Goal: Complete application form

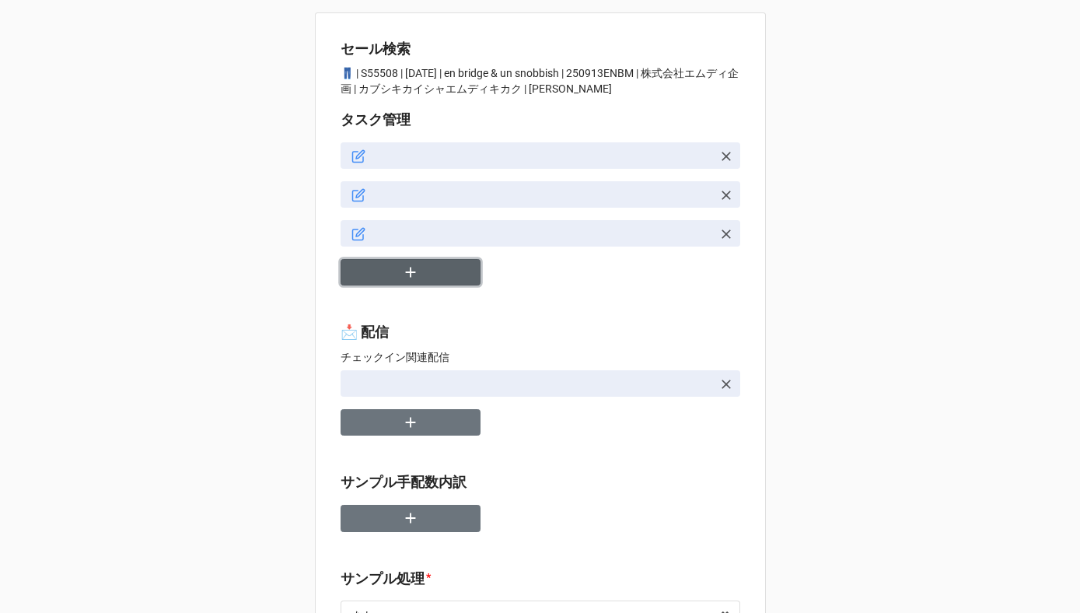
click at [432, 281] on button "button" at bounding box center [411, 272] width 140 height 27
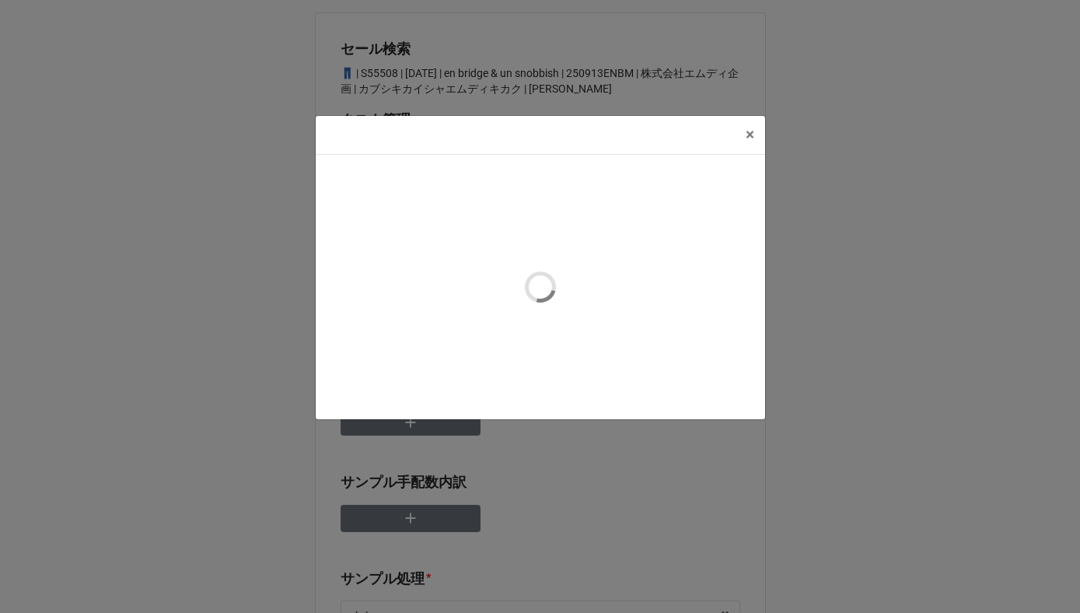
type textarea "x"
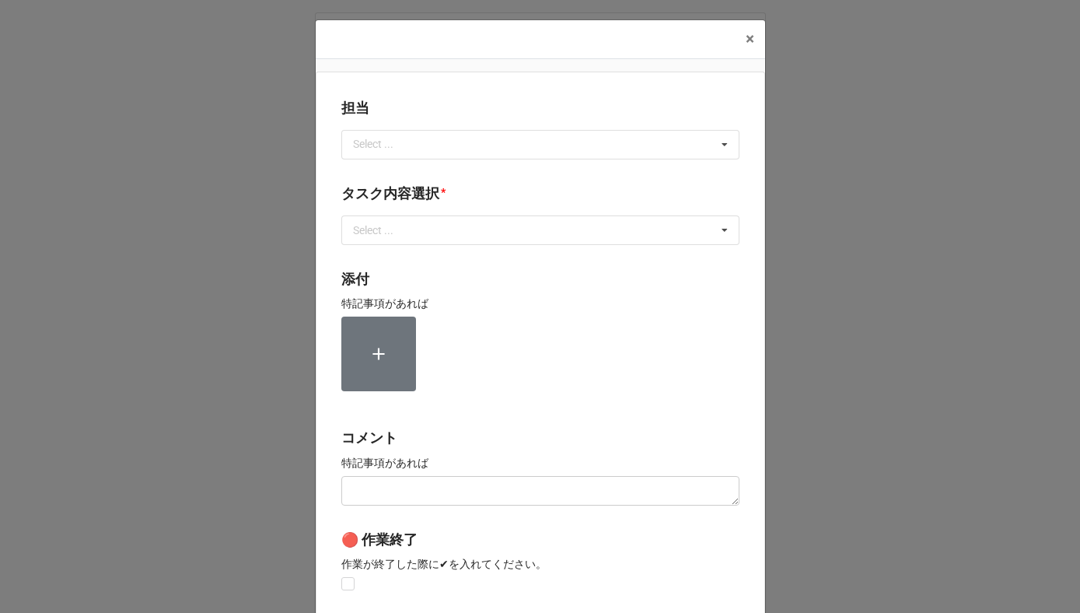
click at [407, 156] on div "Select ... No results found." at bounding box center [540, 145] width 398 height 30
type input "川島"
click at [369, 165] on div "川島" at bounding box center [540, 173] width 397 height 29
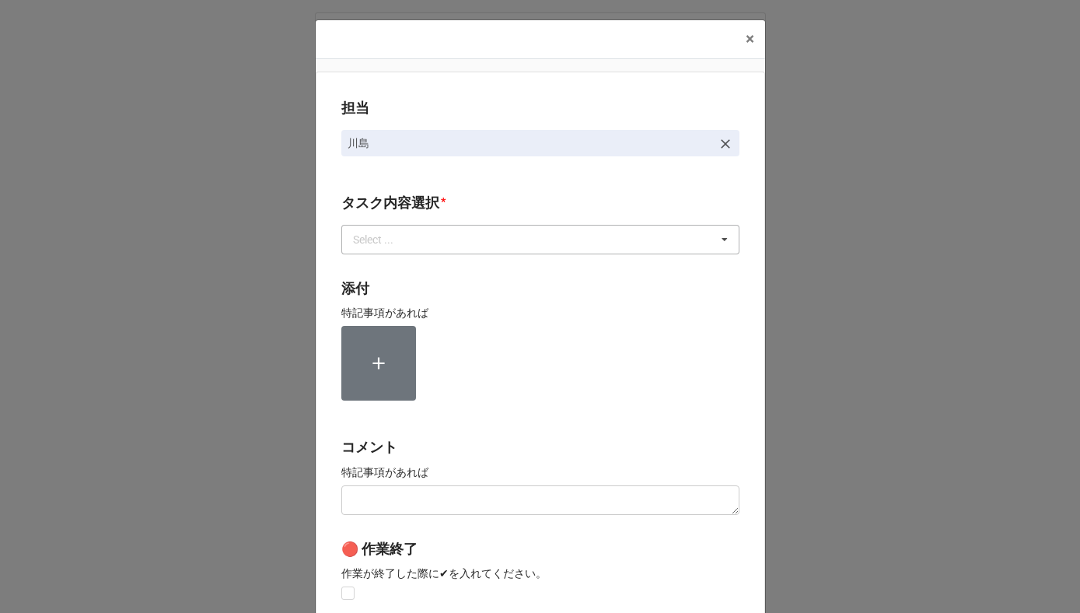
click at [379, 245] on div "Select ..." at bounding box center [382, 239] width 67 height 18
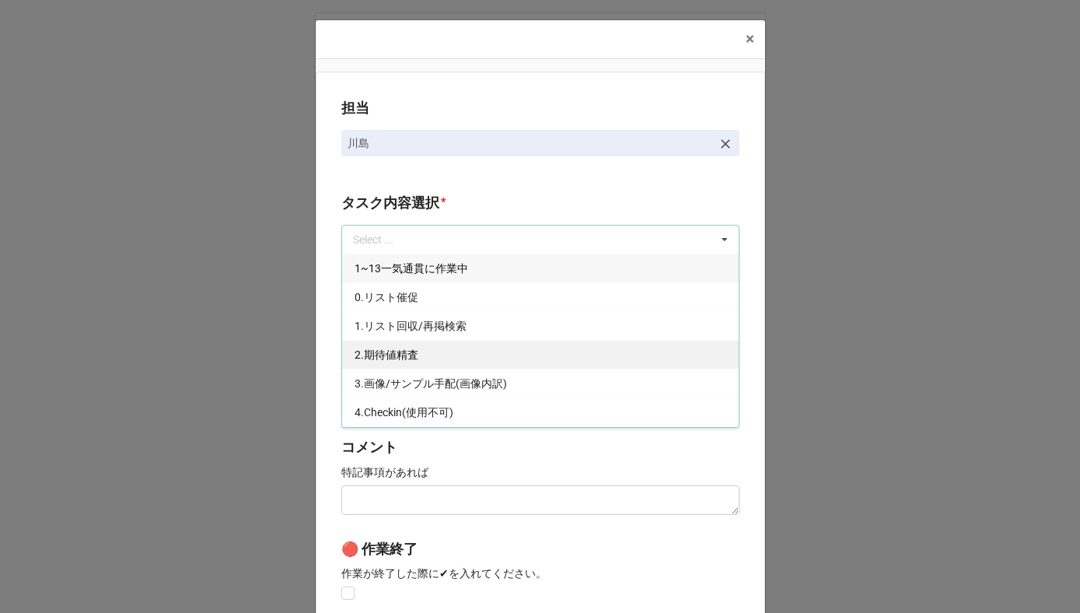
click at [378, 356] on span "2.期待値精査" at bounding box center [387, 354] width 64 height 12
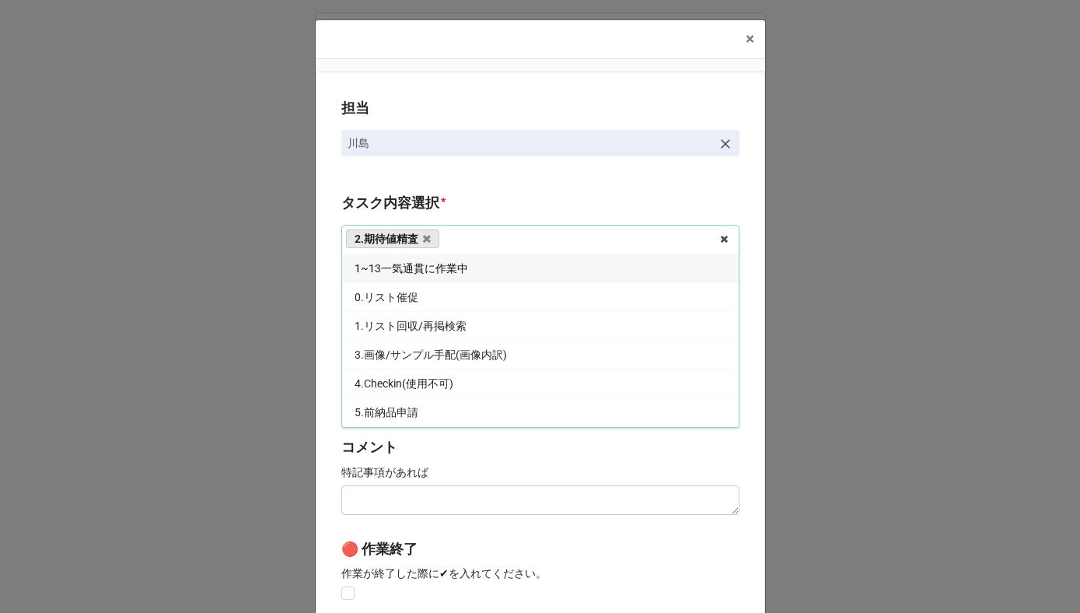
click at [418, 187] on div "担当 川島 タスク内容選択 * 2.期待値精査 1~13一気通貫に作業中 0.リスト催促 1.リスト回収/再掲検索 3.画像/サンプル手配(画像内訳) 4.C…" at bounding box center [540, 385] width 449 height 627
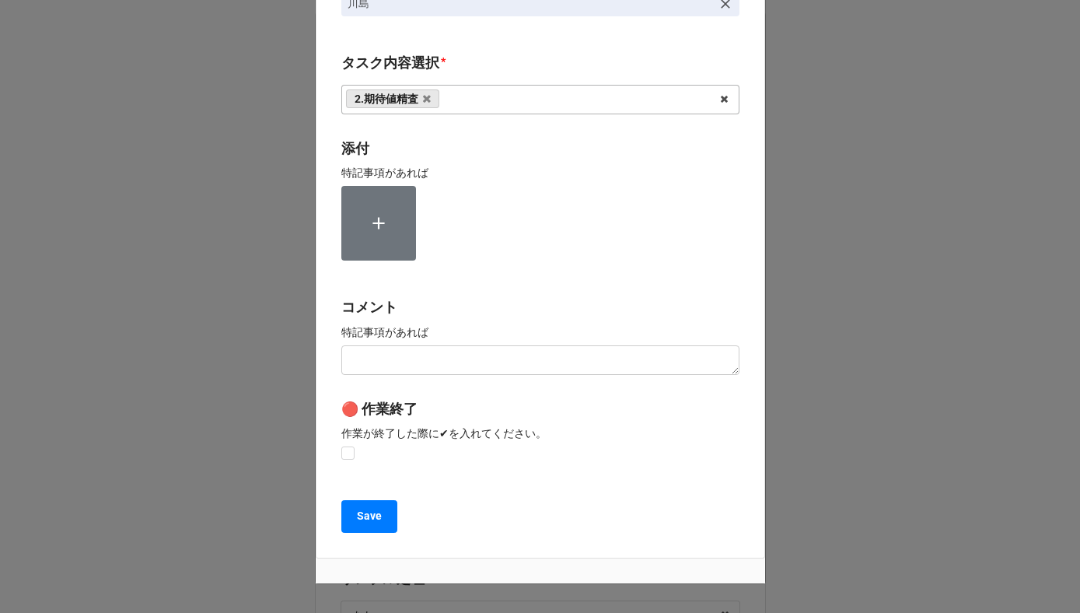
scroll to position [208, 0]
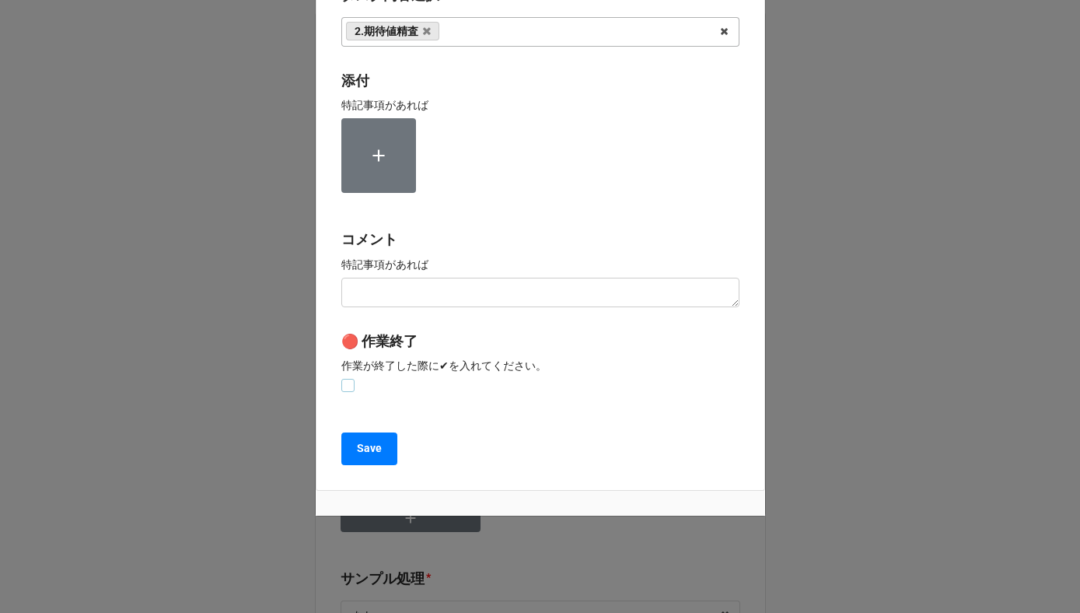
click at [342, 379] on label at bounding box center [347, 379] width 13 height 0
checkbox input "true"
click at [346, 454] on button "Save" at bounding box center [369, 448] width 56 height 33
type textarea "x"
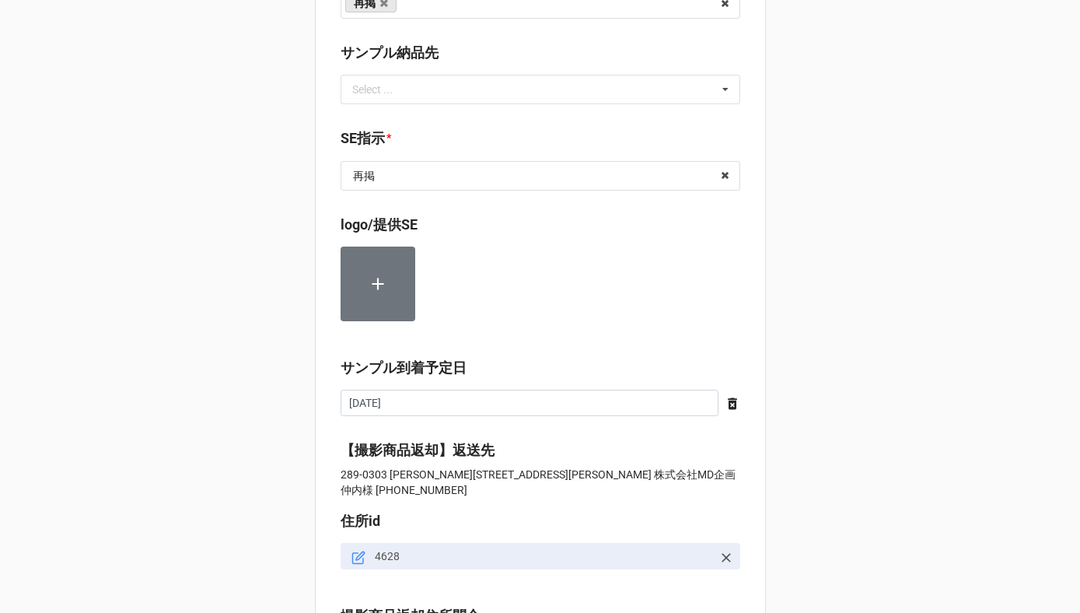
scroll to position [1693, 0]
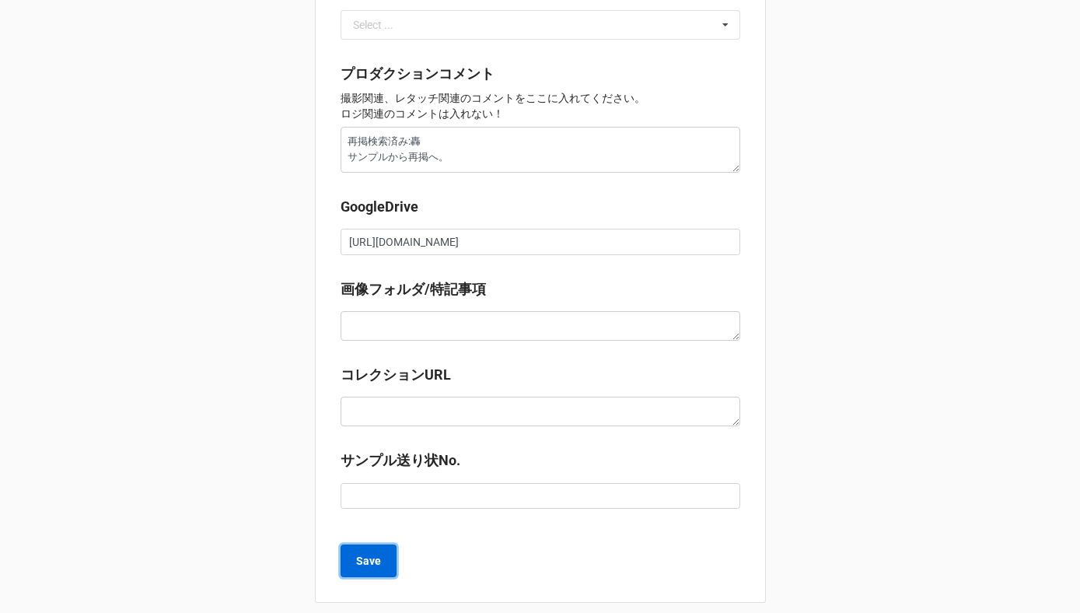
click at [375, 553] on b "Save" at bounding box center [368, 561] width 25 height 16
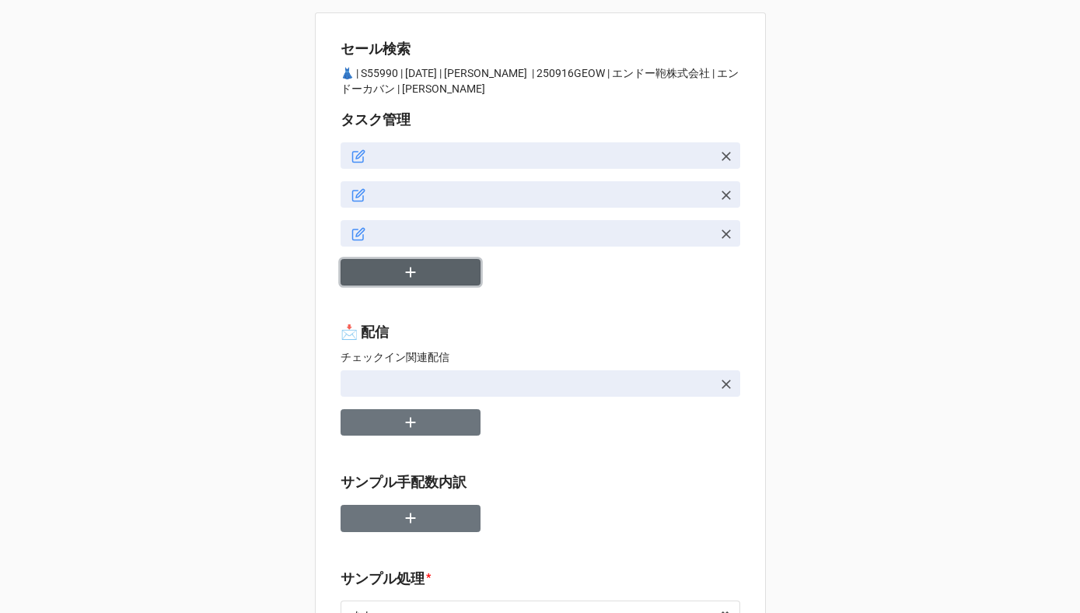
click at [418, 262] on button "button" at bounding box center [411, 272] width 140 height 27
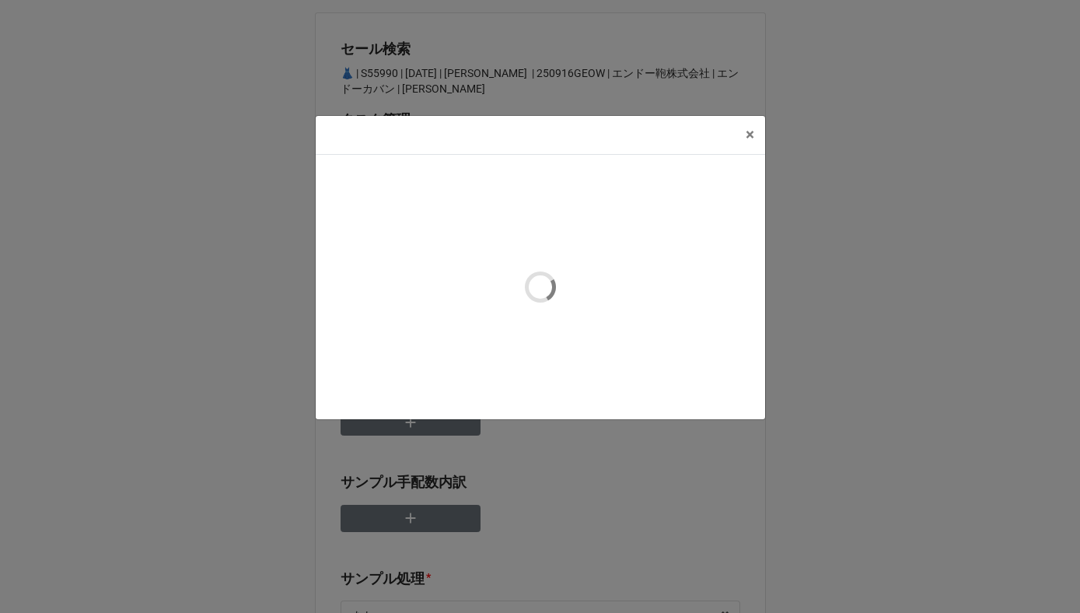
type textarea "x"
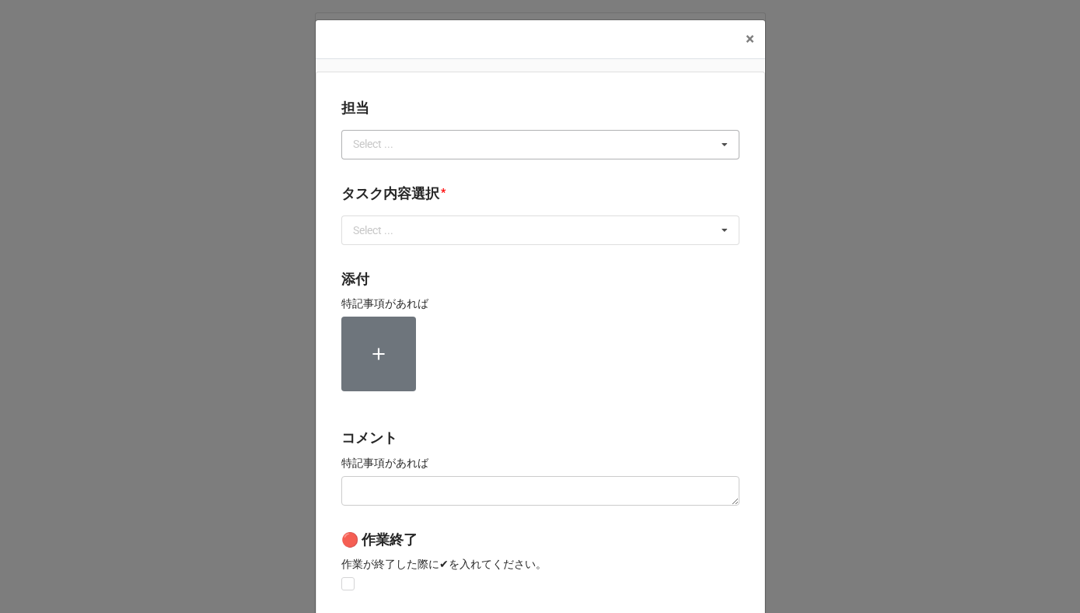
click at [386, 156] on div "Select ... No results found." at bounding box center [540, 145] width 398 height 30
type input "川島"
click at [362, 173] on span "川島" at bounding box center [366, 173] width 22 height 12
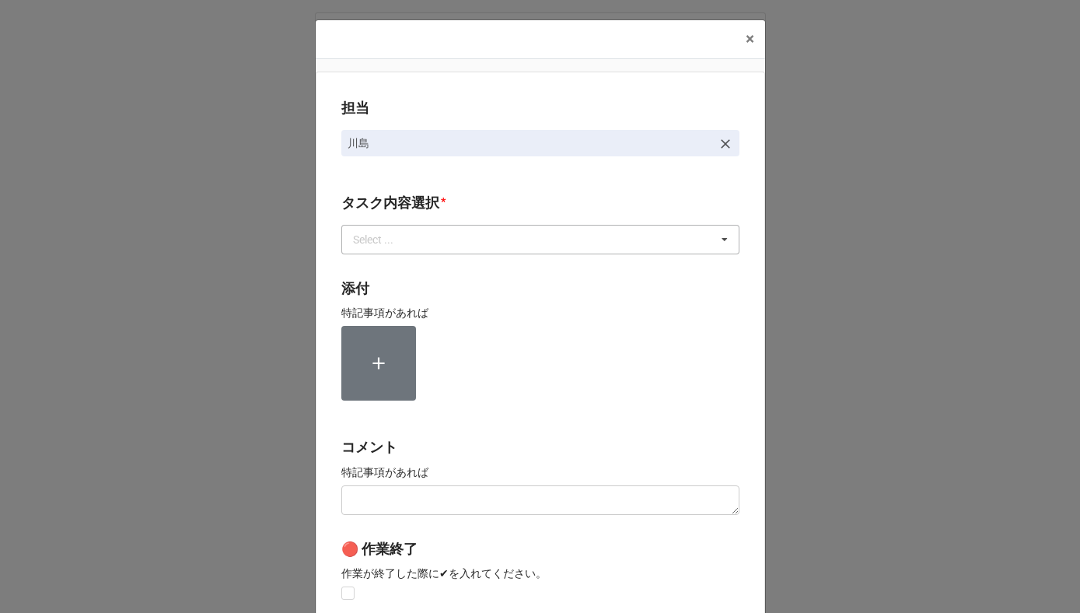
click at [362, 244] on div "Select ..." at bounding box center [382, 239] width 67 height 18
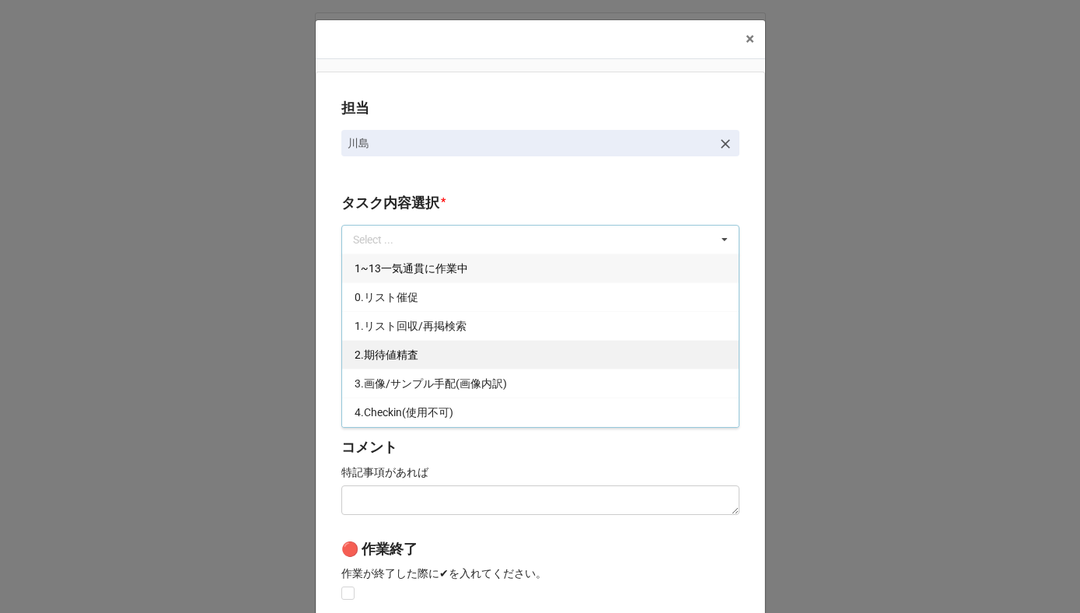
click at [369, 351] on span "2.期待値精査" at bounding box center [387, 354] width 64 height 12
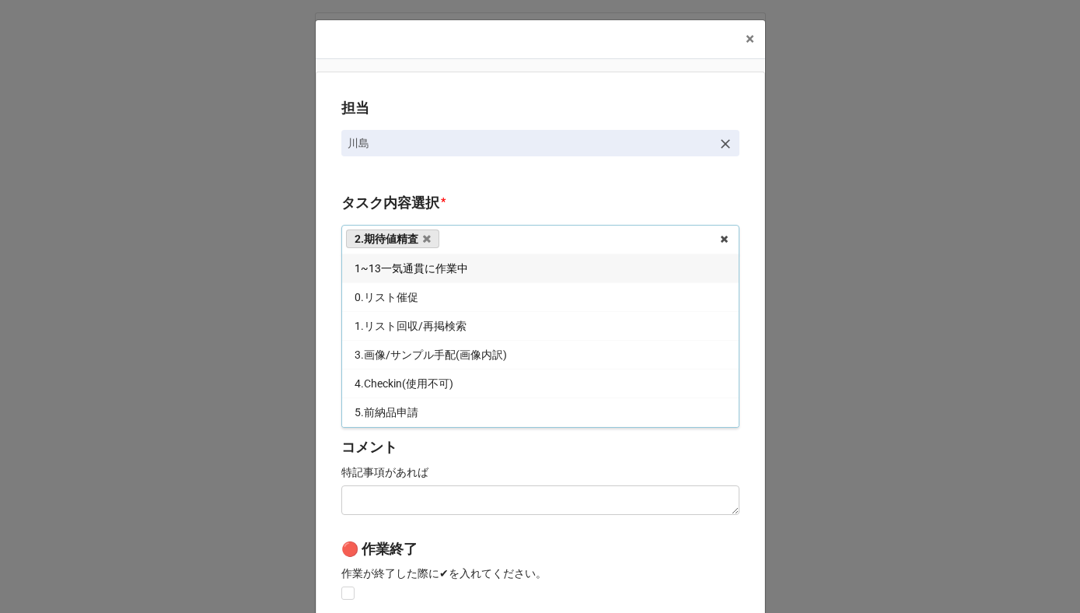
click at [326, 338] on div "担当 [PERSON_NAME][GEOGRAPHIC_DATA]内容選択 * 2.期待値精査 1~13一気通貫に作業中 0.リスト催促 1.リスト回収/再掲…" at bounding box center [540, 385] width 449 height 627
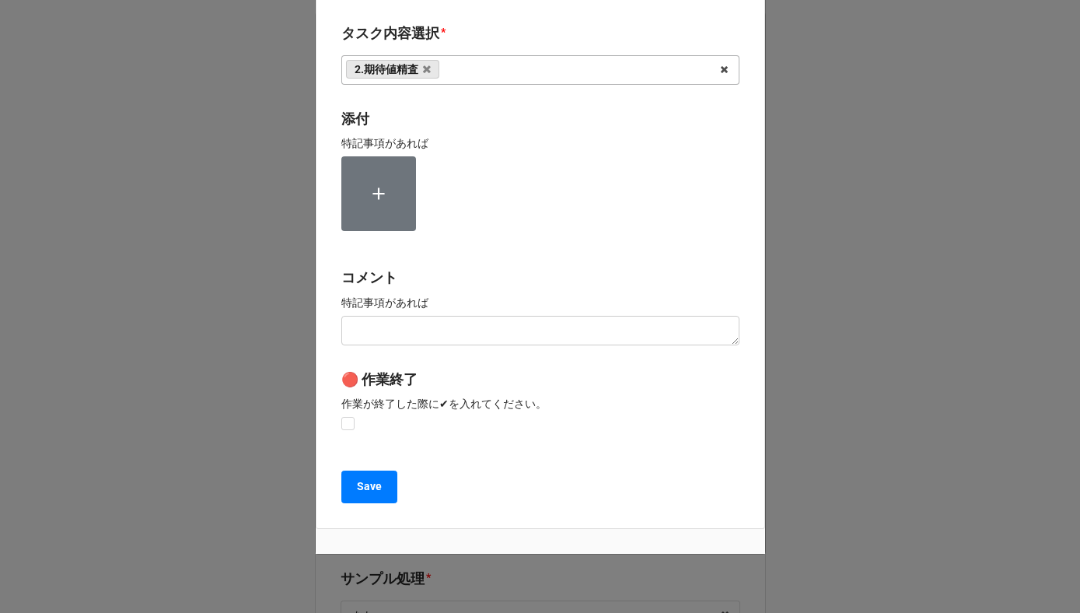
scroll to position [208, 0]
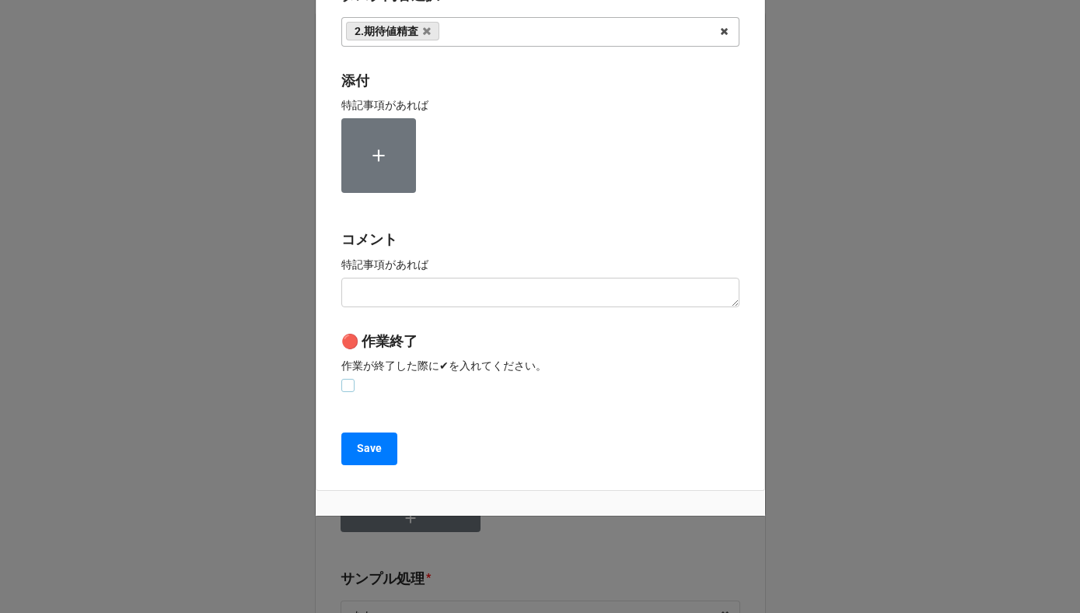
click at [343, 379] on label at bounding box center [347, 379] width 13 height 0
checkbox input "true"
click at [343, 452] on button "Save" at bounding box center [369, 448] width 56 height 33
type textarea "x"
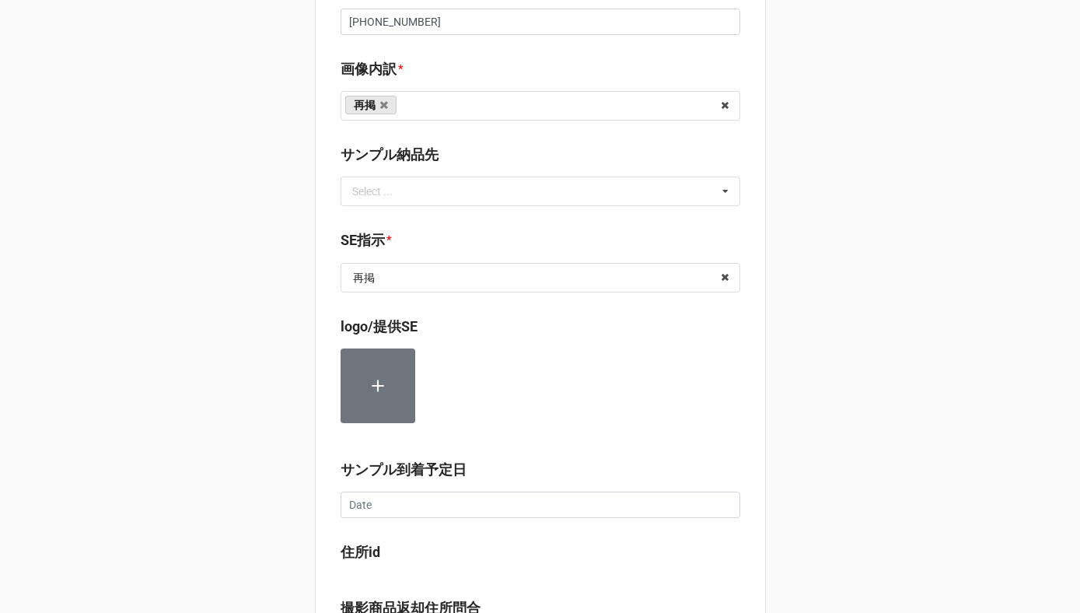
scroll to position [1599, 0]
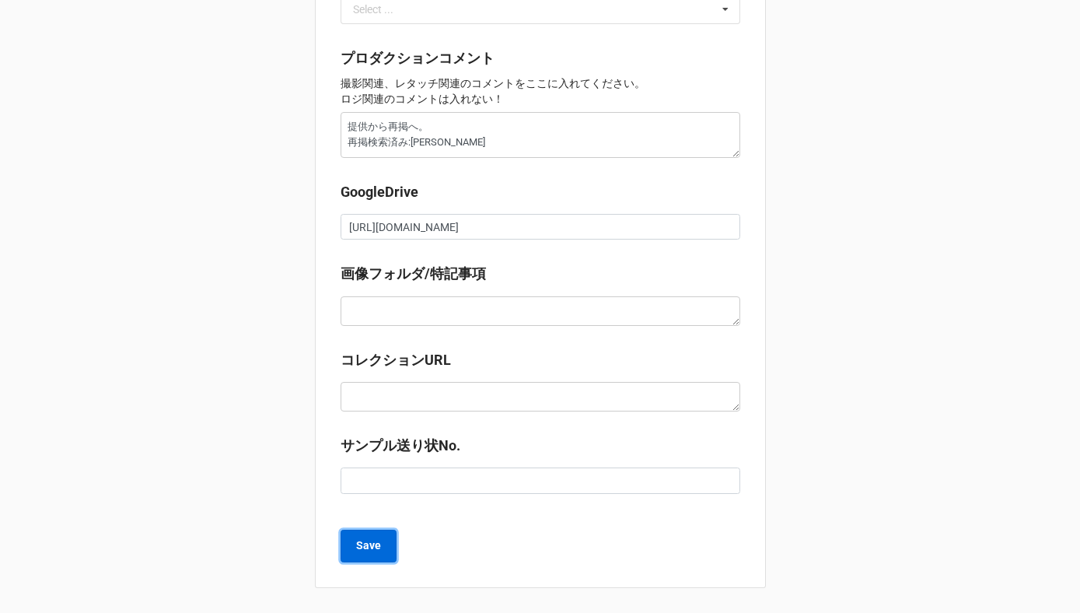
click at [356, 539] on b "Save" at bounding box center [368, 545] width 25 height 16
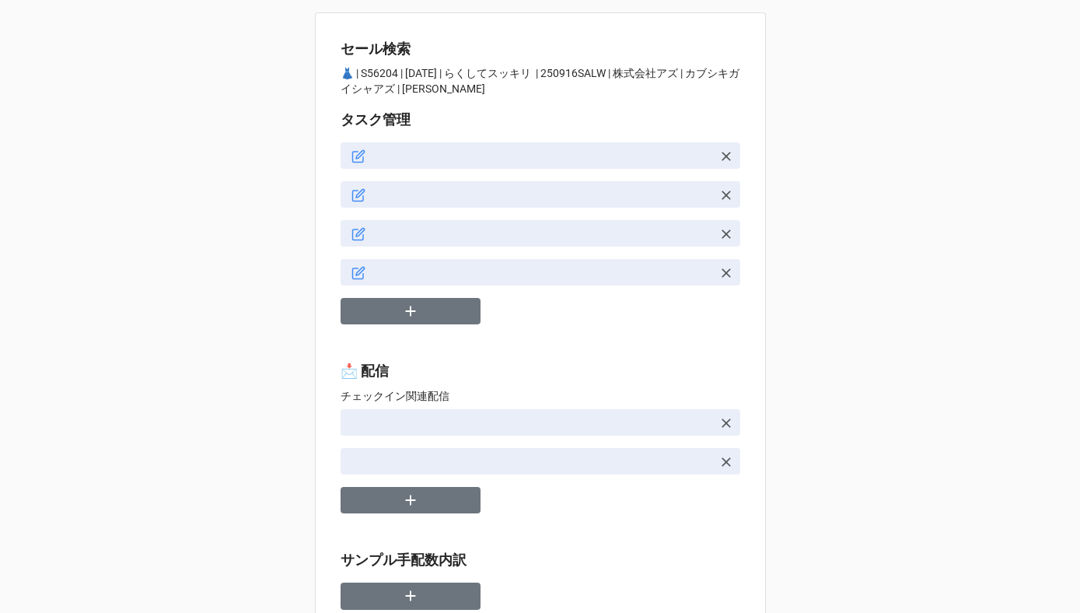
type textarea "x"
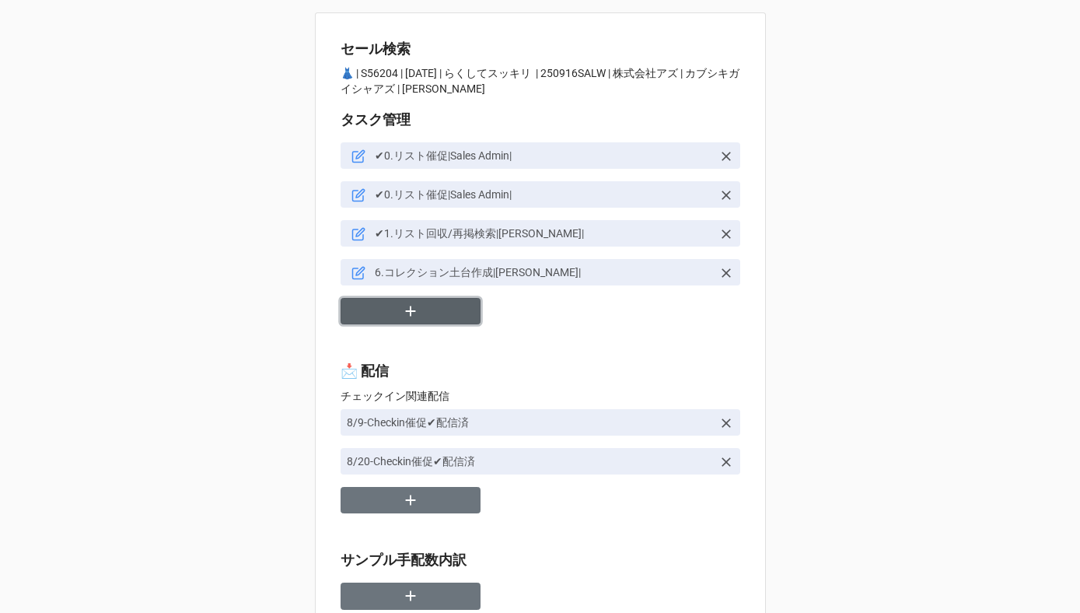
click at [428, 301] on button "button" at bounding box center [411, 311] width 140 height 27
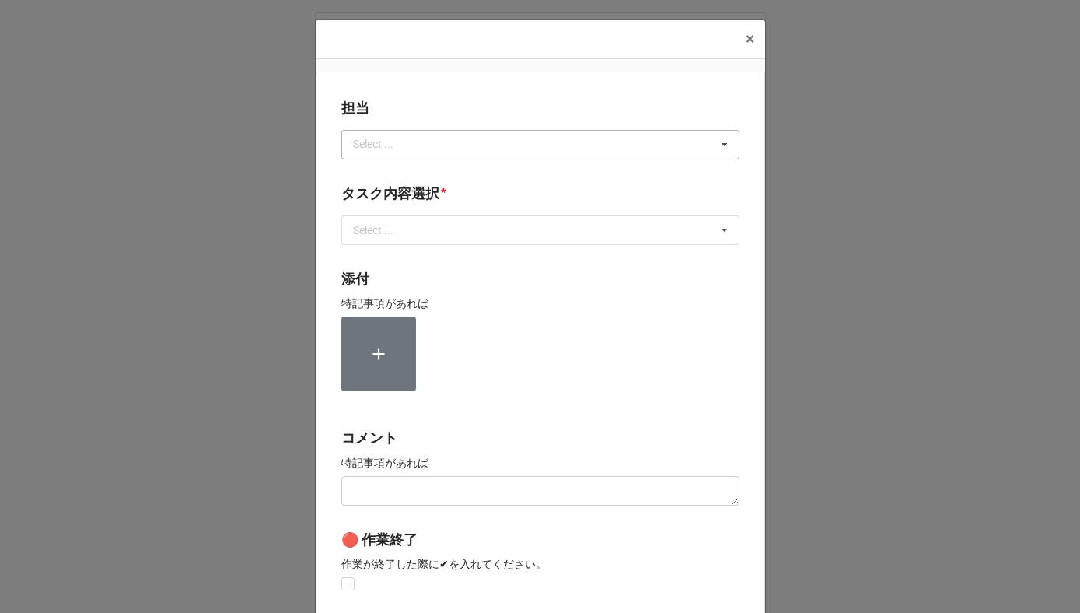
click at [436, 147] on div "Select ... No results found." at bounding box center [540, 145] width 398 height 30
type input "川島"
click at [387, 173] on div "川島" at bounding box center [540, 173] width 397 height 29
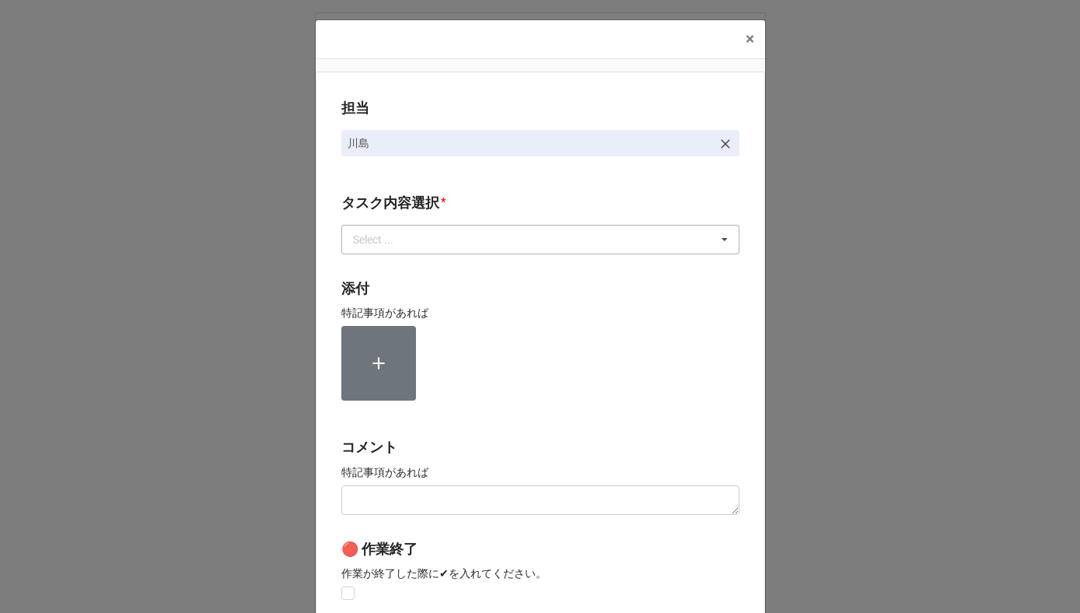
click at [375, 241] on div "Select ..." at bounding box center [382, 239] width 67 height 18
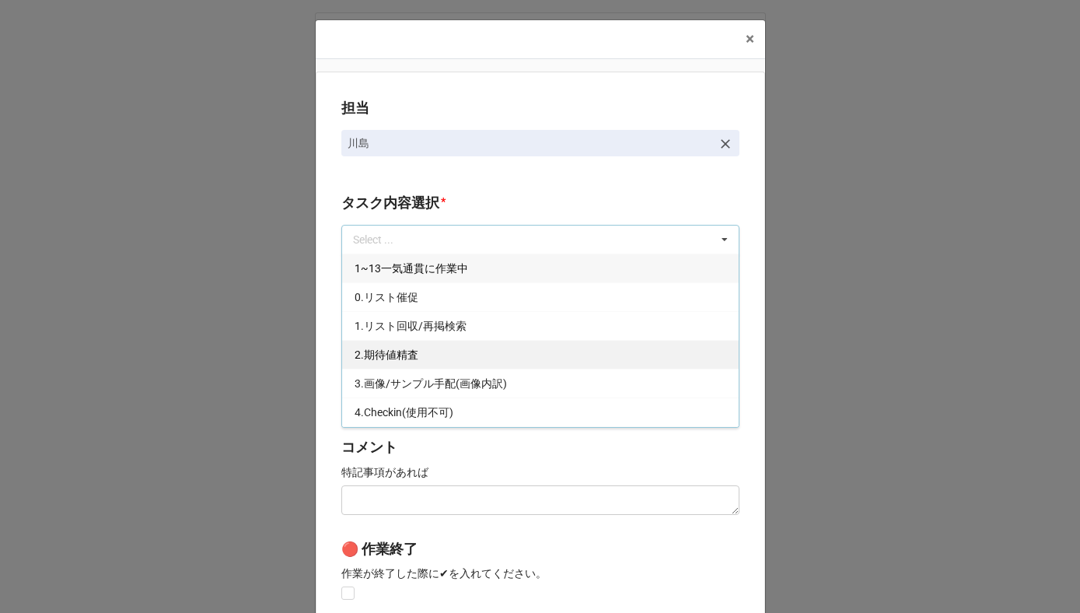
click at [374, 353] on span "2.期待値精査" at bounding box center [387, 354] width 64 height 12
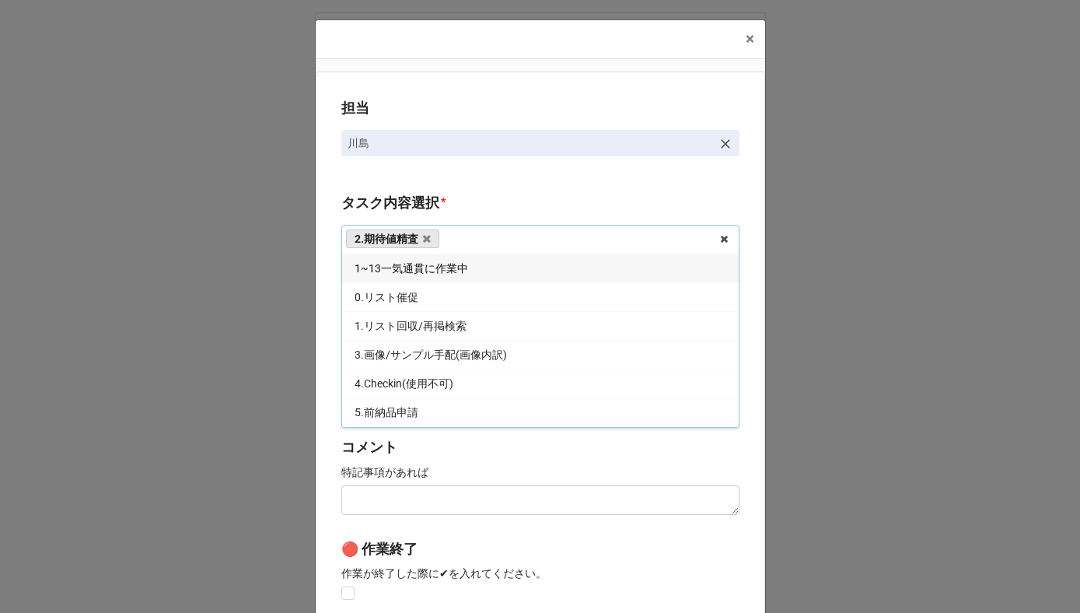
click at [316, 345] on div "担当 [PERSON_NAME][GEOGRAPHIC_DATA]内容選択 * 2.期待値精査 1~13一気通貫に作業中 0.リスト催促 1.リスト回収/再掲…" at bounding box center [540, 385] width 449 height 627
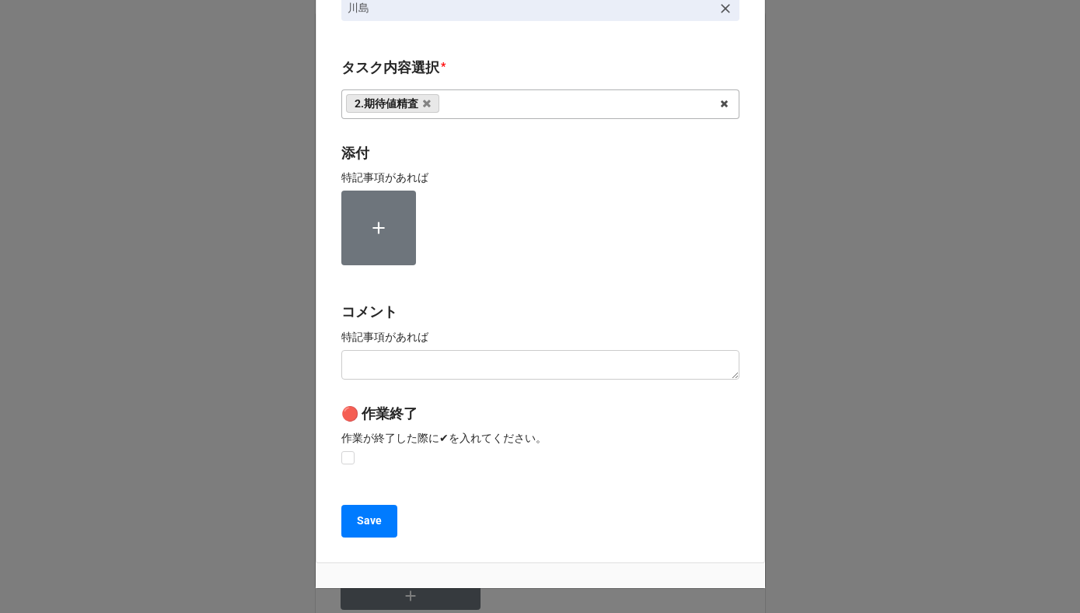
scroll to position [208, 0]
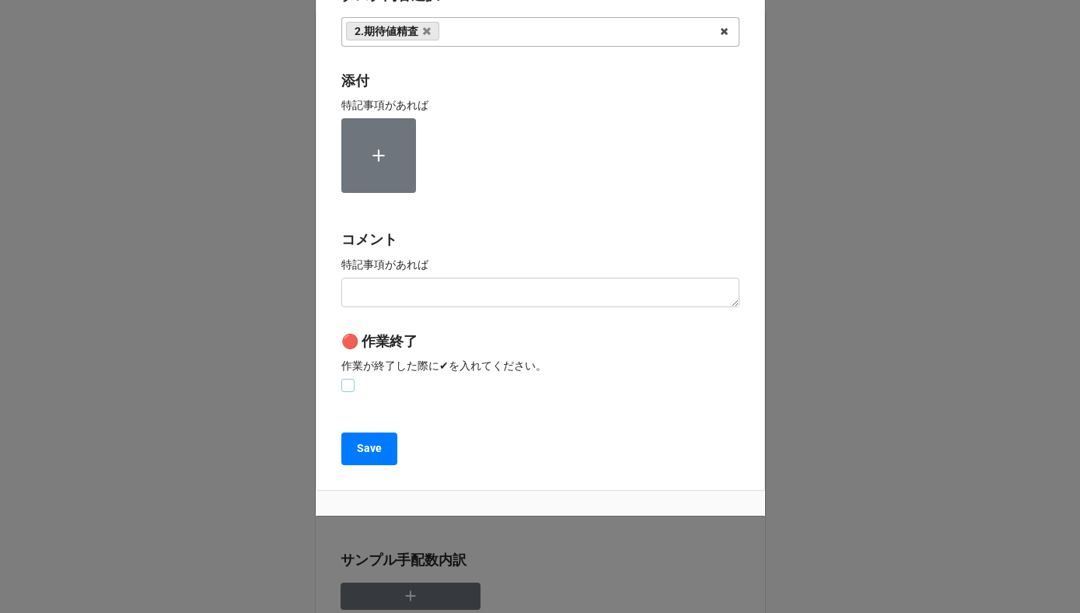
click at [341, 379] on label at bounding box center [347, 379] width 13 height 0
checkbox input "true"
click at [358, 451] on b "Save" at bounding box center [369, 448] width 25 height 16
type textarea "x"
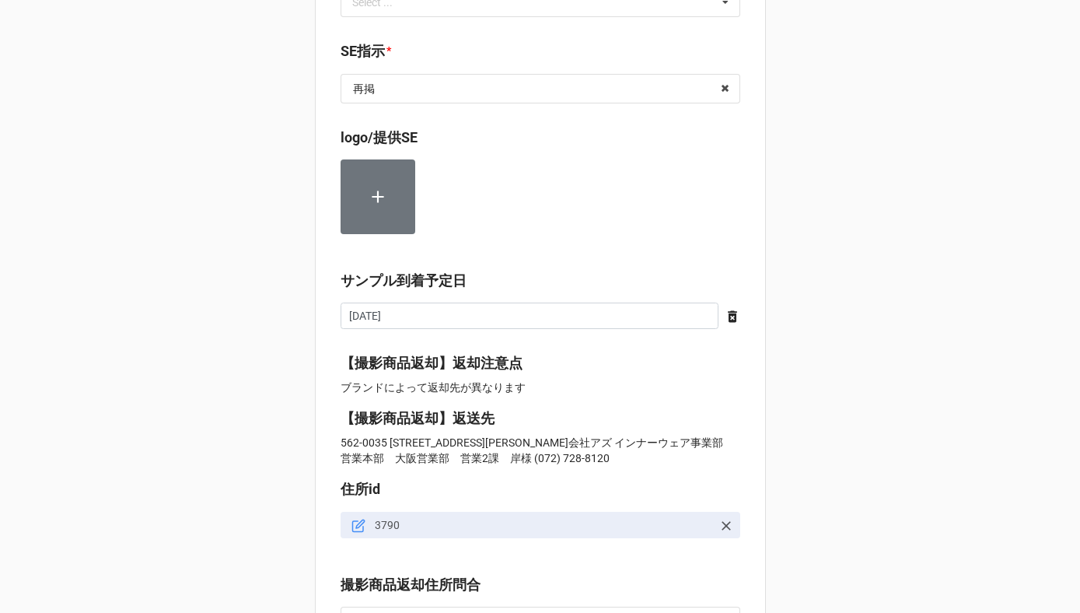
scroll to position [1890, 0]
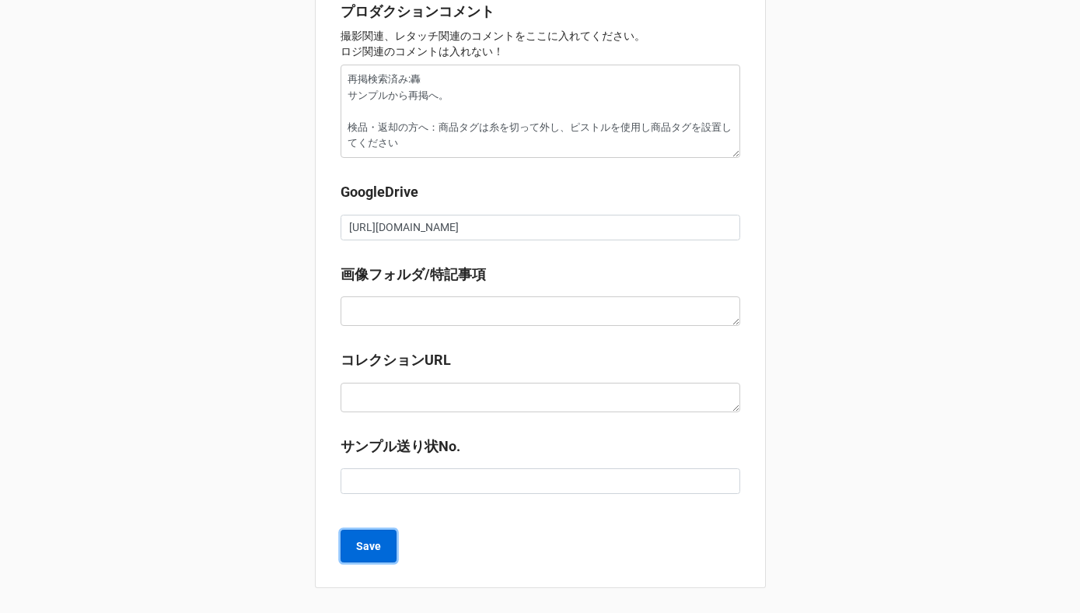
click at [367, 549] on b "Save" at bounding box center [368, 546] width 25 height 16
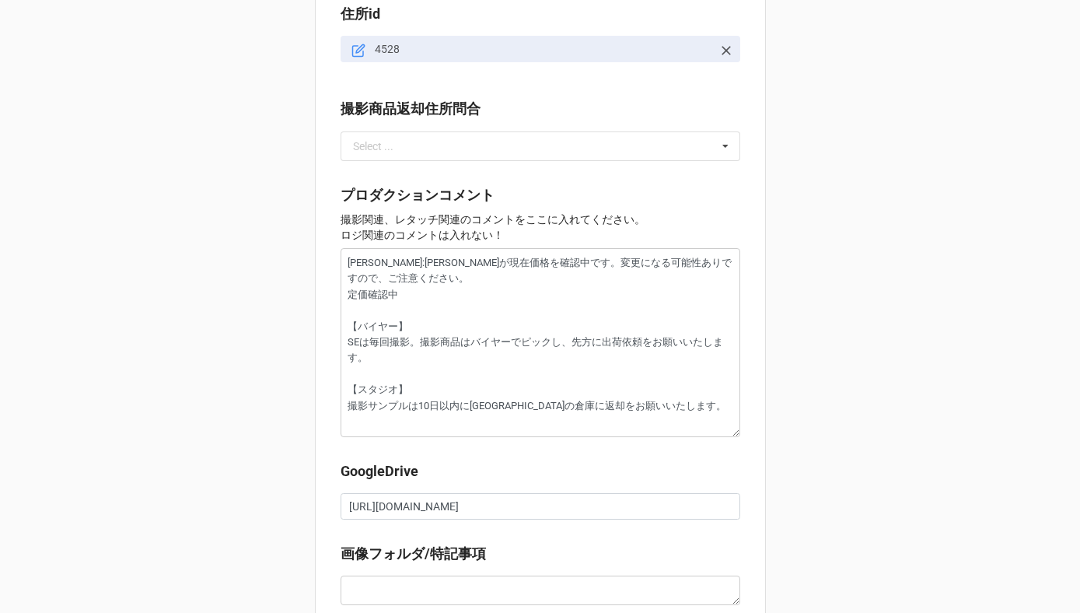
scroll to position [1852, 0]
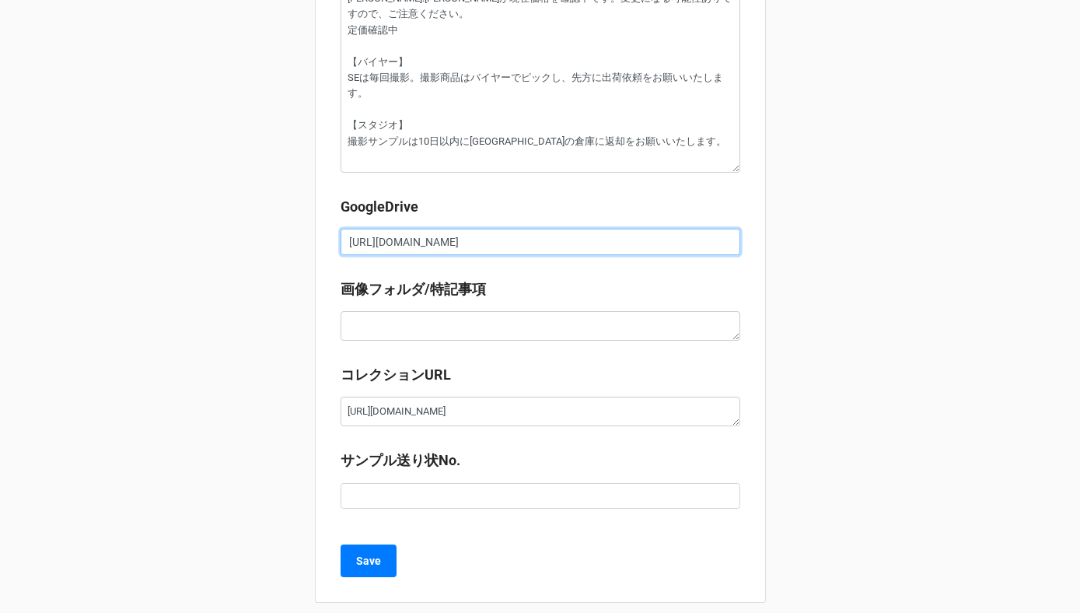
click at [437, 233] on input "https://docs.google.com/spreadsheets/d/1xm4E8Y9CWInVJOy8x2DdAwU-yKGEHdMC/edit?g…" at bounding box center [541, 242] width 400 height 26
type textarea "x"
paste input "https://docs.google.com/spreadsheets/d/1xm4E8Y9CWInVJOy8x2DdAwU-yKGEHdMC/edit?g…"
type textarea "x"
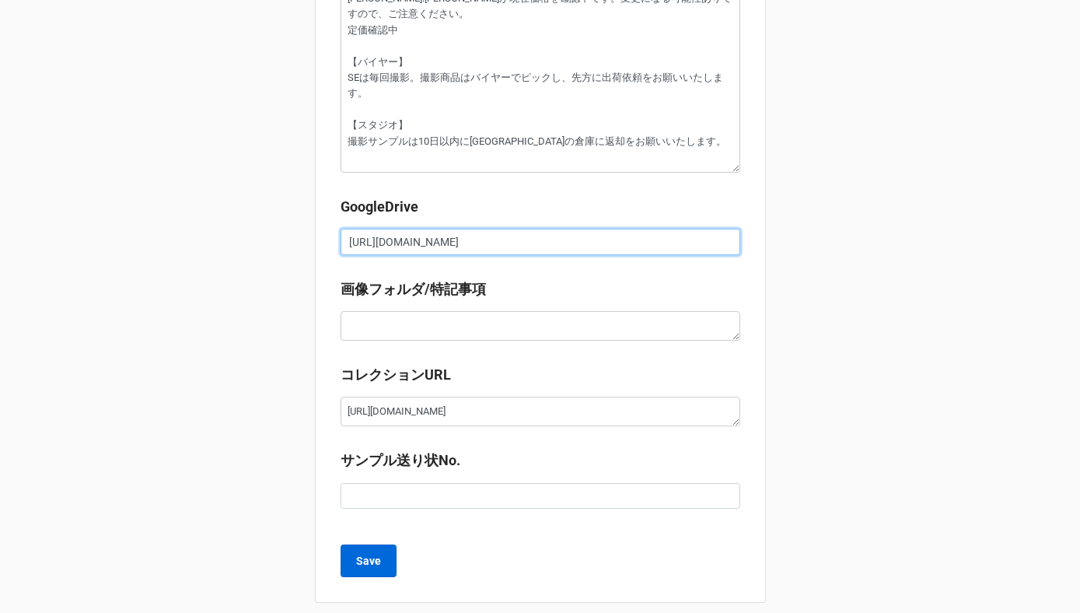
type input "https://docs.google.com/spreadsheets/d/1xm4E8Y9CWInVJOy8x2DdAwU-yKGEHdMC/edit?g…"
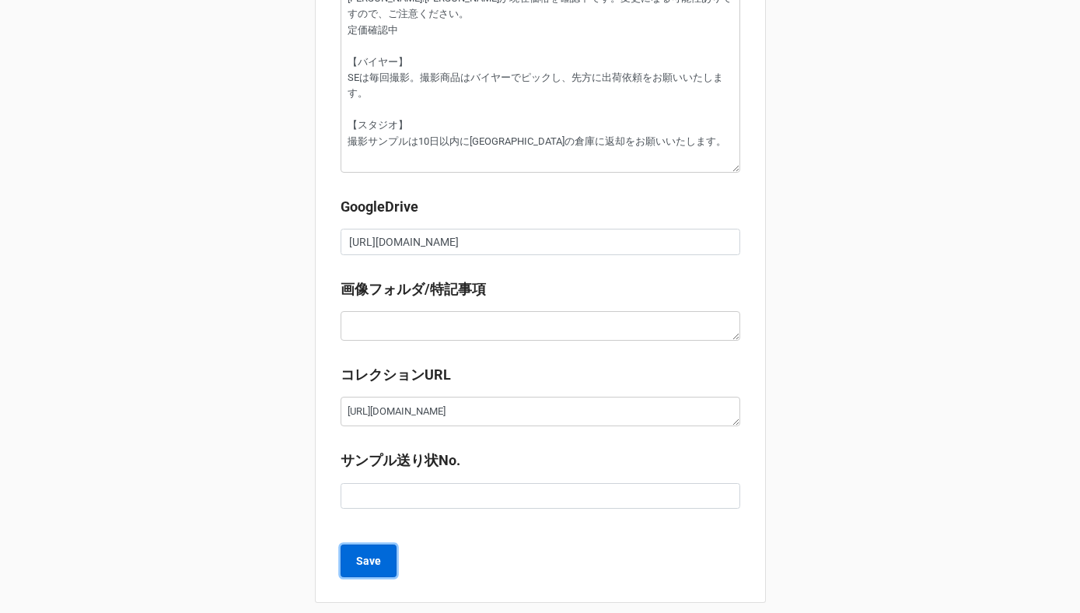
click at [358, 553] on b "Save" at bounding box center [368, 561] width 25 height 16
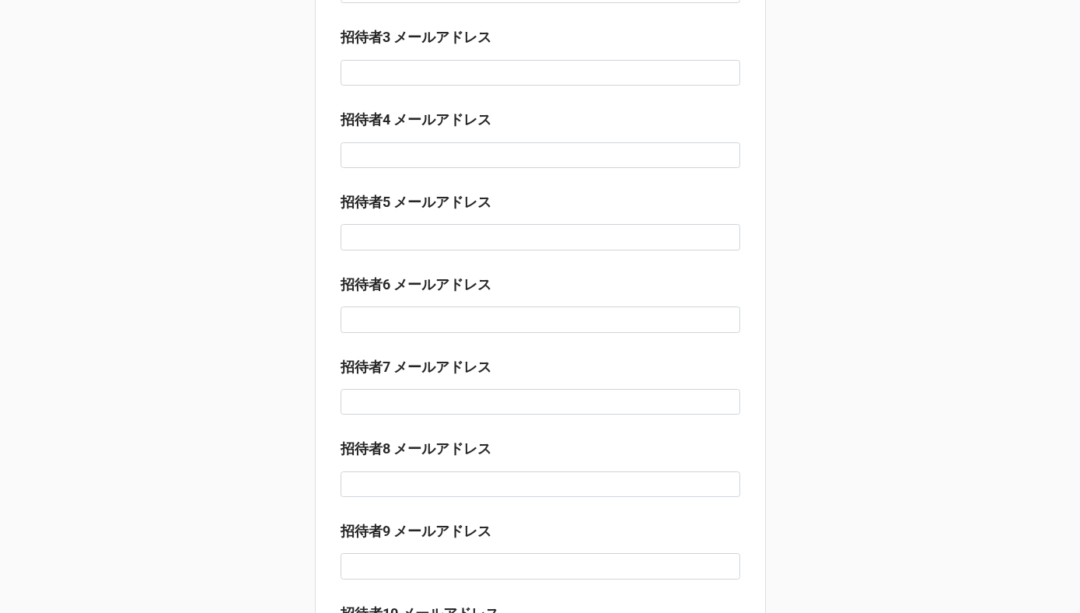
scroll to position [747, 0]
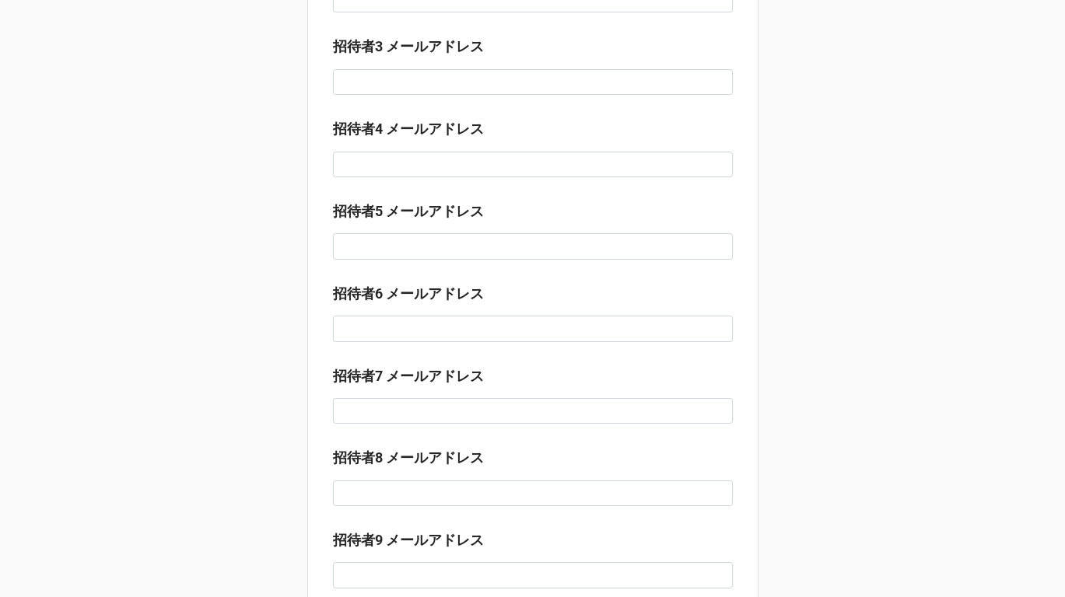
scroll to position [763, 0]
